Goal: Task Accomplishment & Management: Complete application form

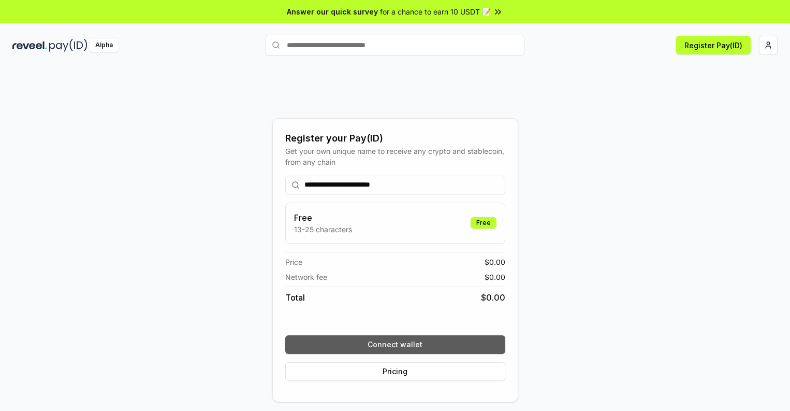
type input "**********"
click at [395, 344] on button "Connect wallet" at bounding box center [395, 344] width 220 height 19
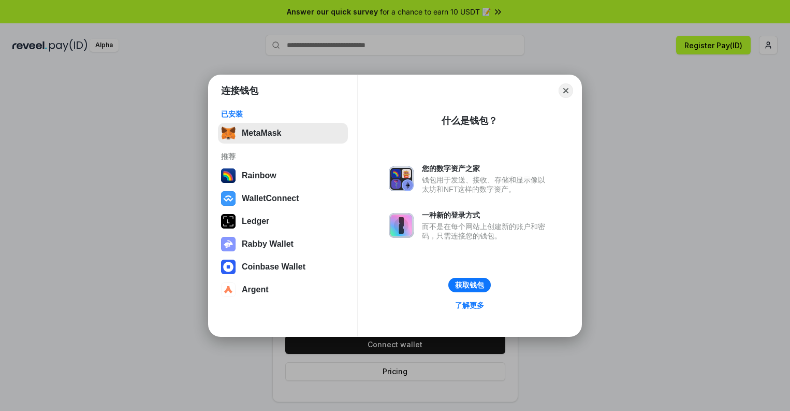
click at [283, 133] on button "MetaMask" at bounding box center [283, 133] width 130 height 21
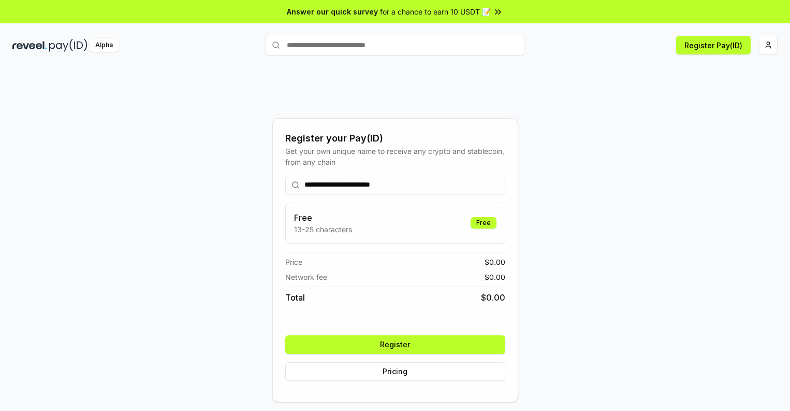
click at [395, 344] on button "Register" at bounding box center [395, 344] width 220 height 19
